Goal: Task Accomplishment & Management: Manage account settings

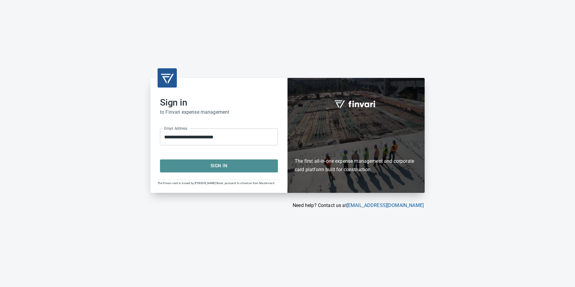
click at [246, 166] on span "Sign In" at bounding box center [219, 166] width 105 height 8
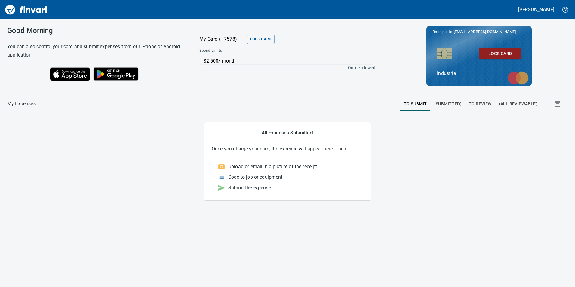
click at [476, 108] on button "To Review" at bounding box center [480, 103] width 30 height 14
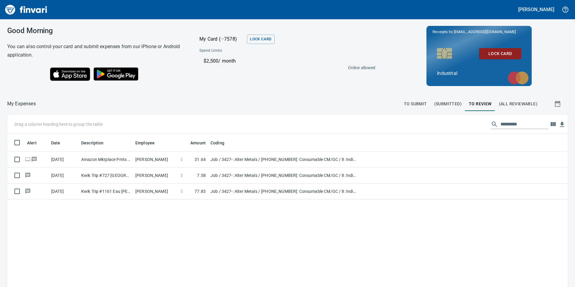
scroll to position [216, 551]
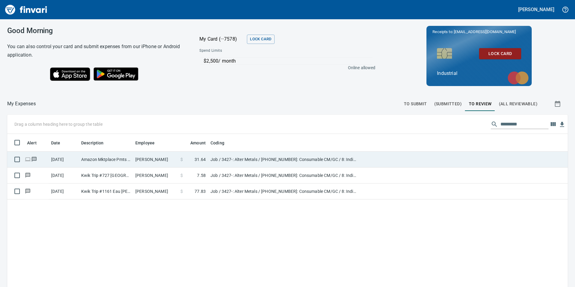
click at [159, 158] on td "[PERSON_NAME]" at bounding box center [155, 159] width 45 height 16
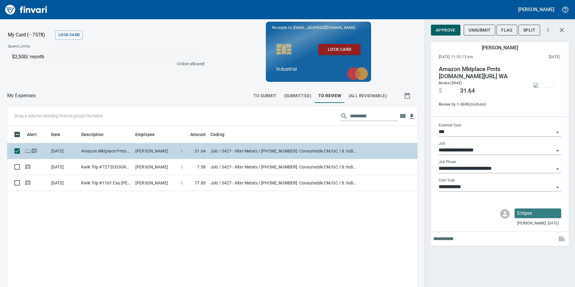
scroll to position [216, 401]
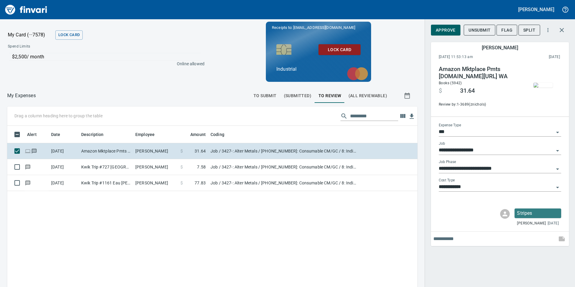
click at [539, 87] on img "button" at bounding box center [542, 85] width 19 height 5
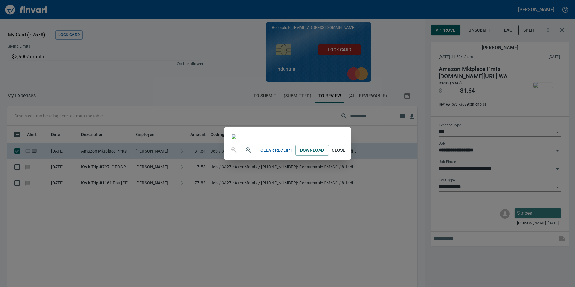
click at [346, 154] on span "Close" at bounding box center [338, 150] width 14 height 8
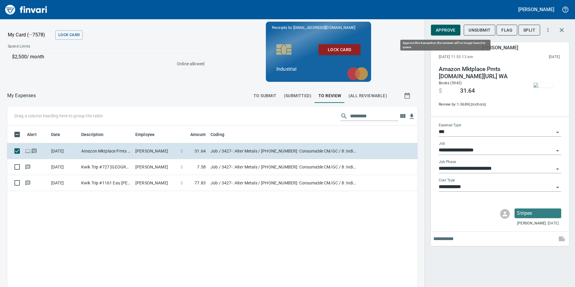
click at [437, 29] on span "Approve" at bounding box center [446, 30] width 20 height 8
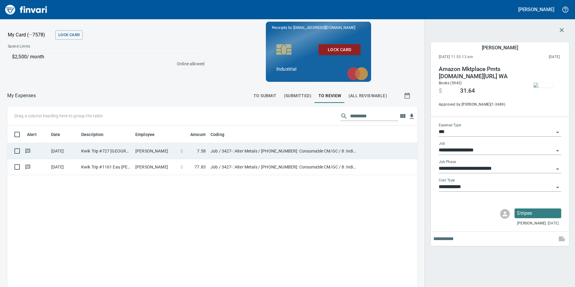
click at [154, 152] on td "[PERSON_NAME]" at bounding box center [155, 151] width 45 height 16
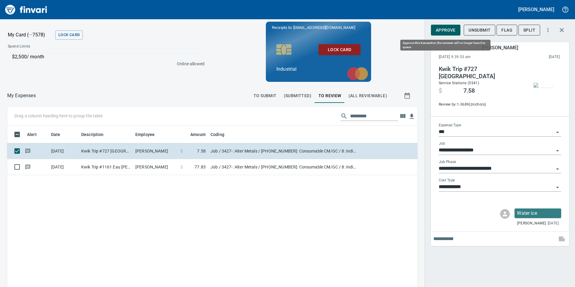
scroll to position [216, 401]
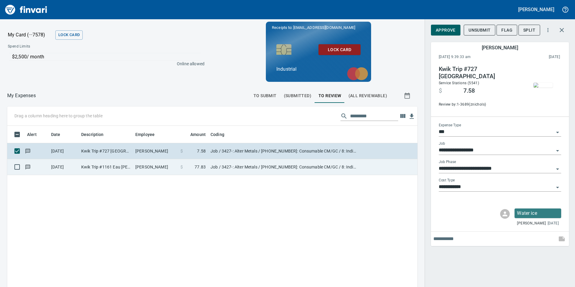
click at [159, 170] on td "[PERSON_NAME]" at bounding box center [155, 167] width 45 height 16
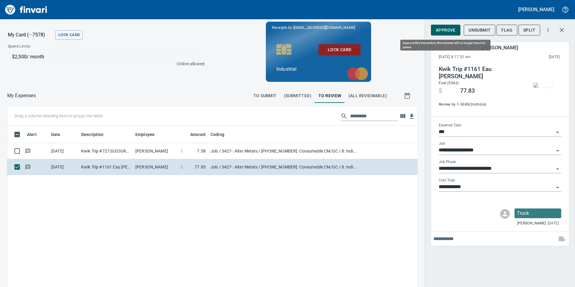
scroll to position [216, 401]
click at [438, 31] on span "Approve" at bounding box center [446, 30] width 20 height 8
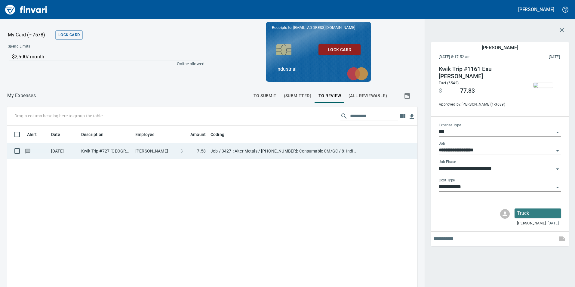
click at [153, 151] on td "[PERSON_NAME]" at bounding box center [155, 151] width 45 height 16
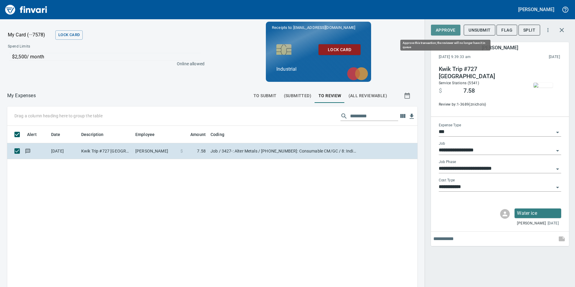
click at [442, 29] on span "Approve" at bounding box center [446, 30] width 20 height 8
